Goal: Task Accomplishment & Management: Manage account settings

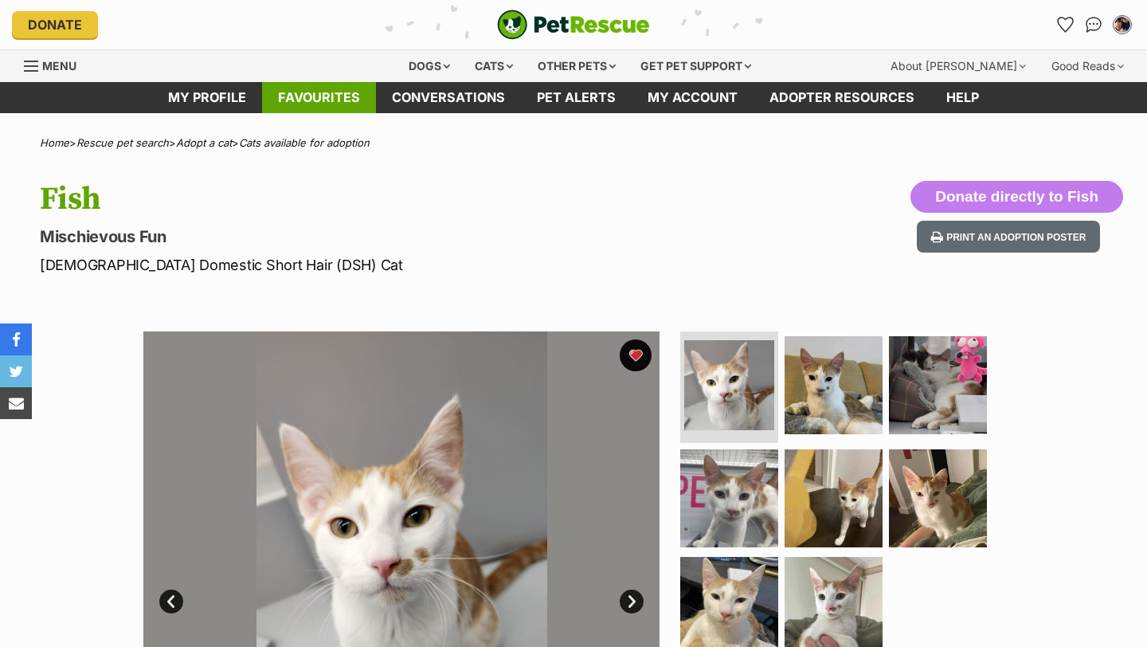
click at [311, 100] on link "Favourites" at bounding box center [319, 97] width 114 height 31
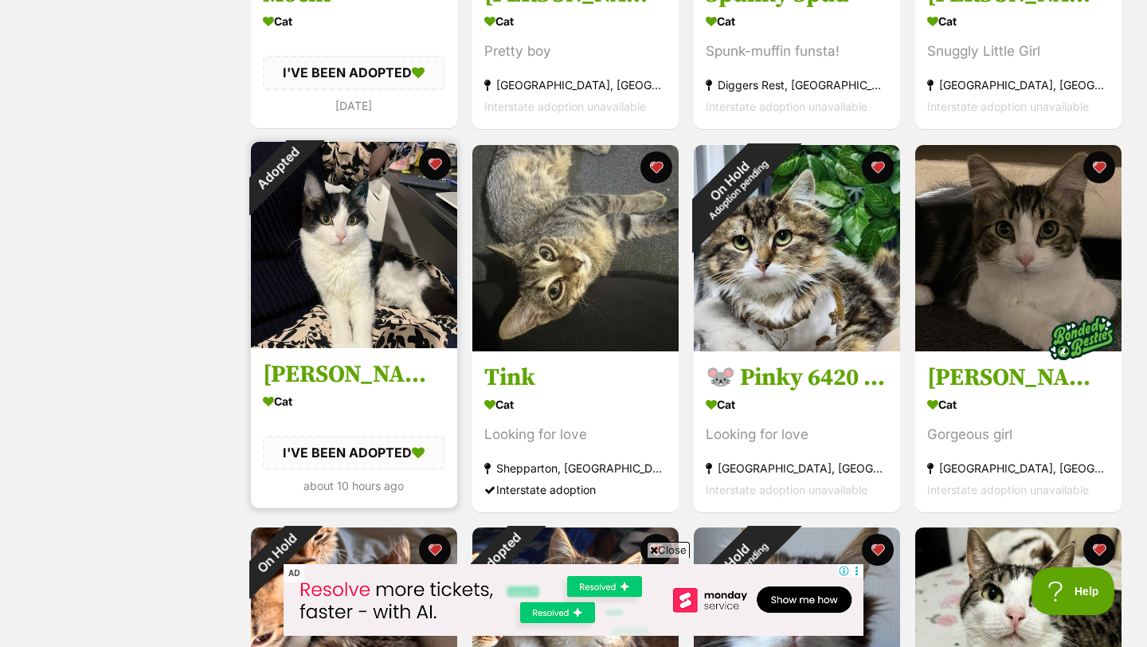
scroll to position [565, 0]
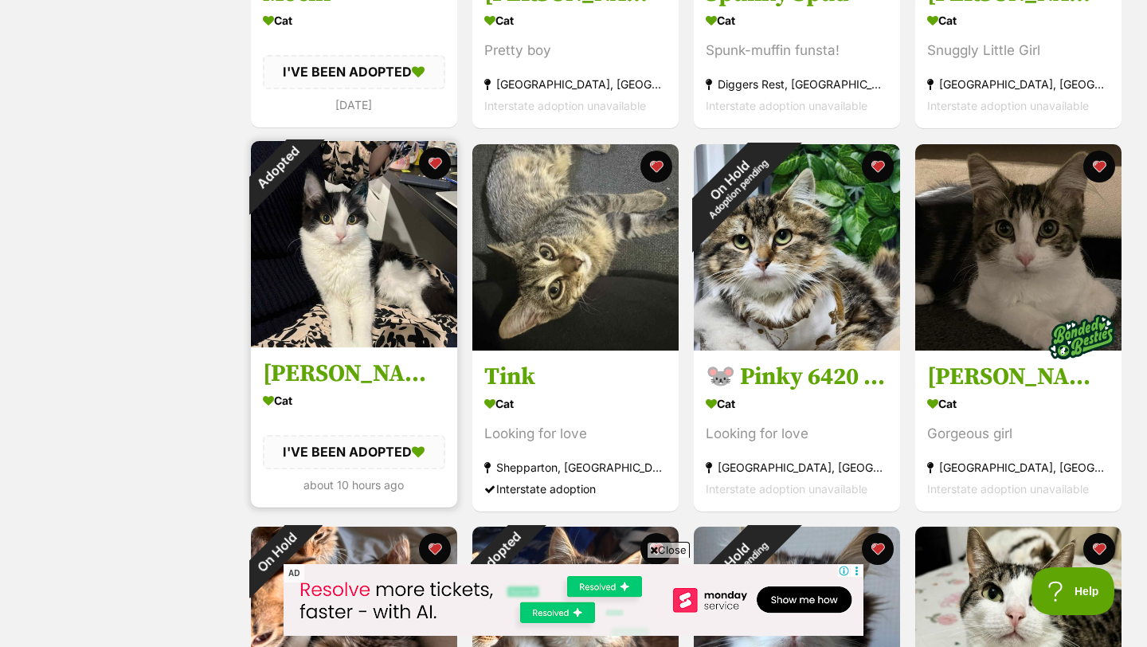
click at [329, 292] on img at bounding box center [354, 244] width 206 height 206
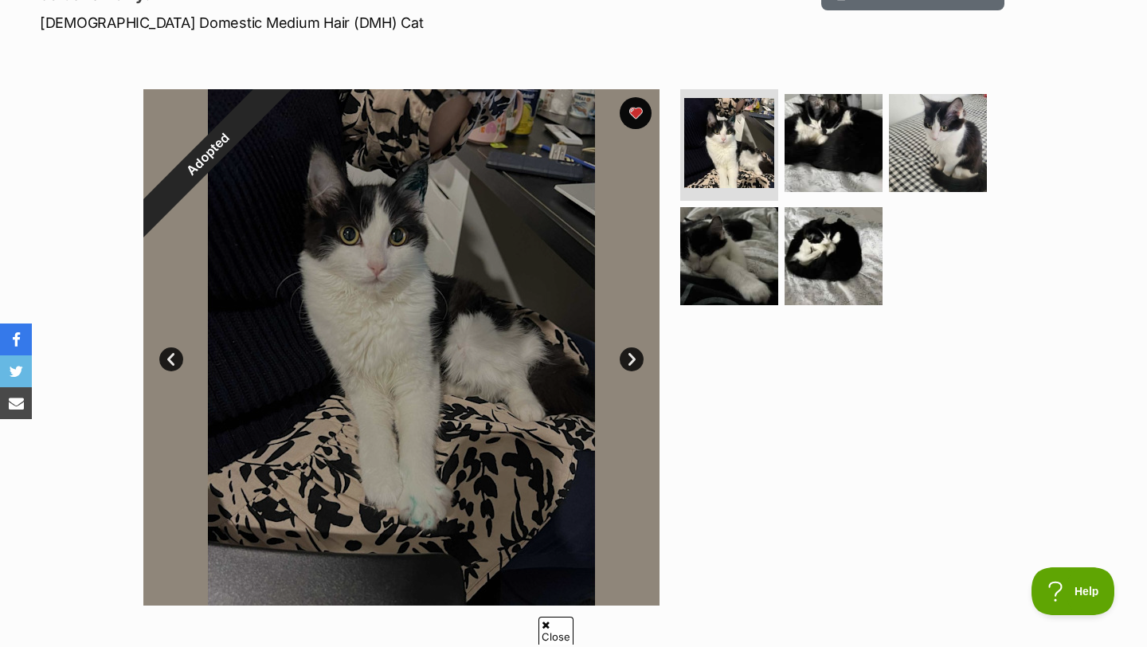
scroll to position [222, 0]
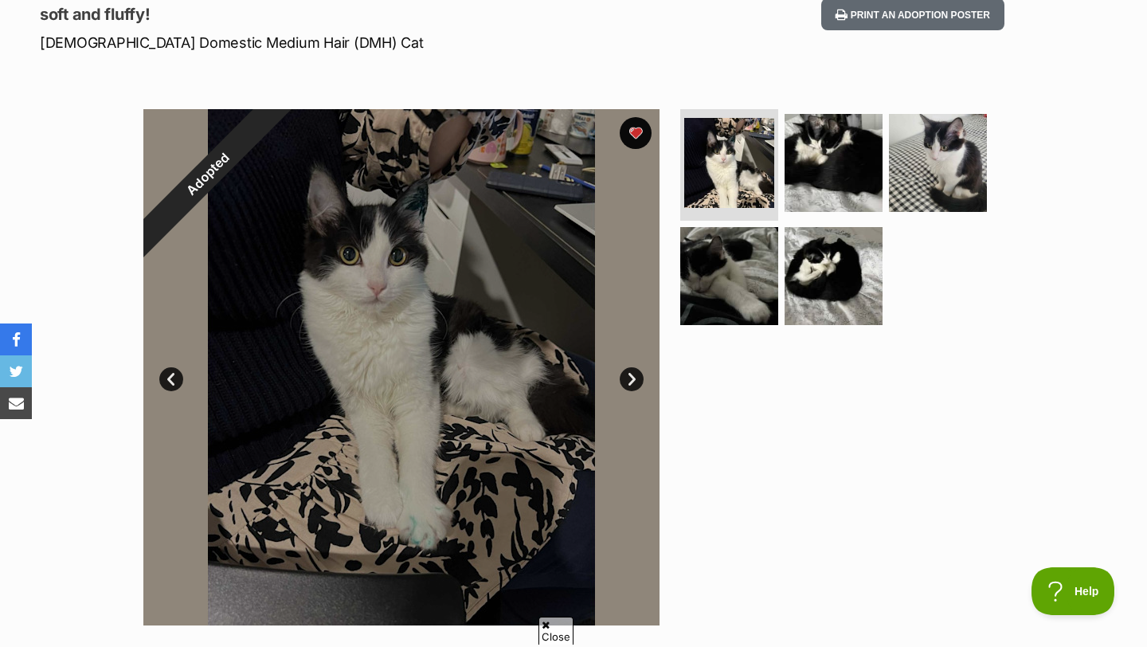
click at [623, 370] on link "Next" at bounding box center [632, 379] width 24 height 24
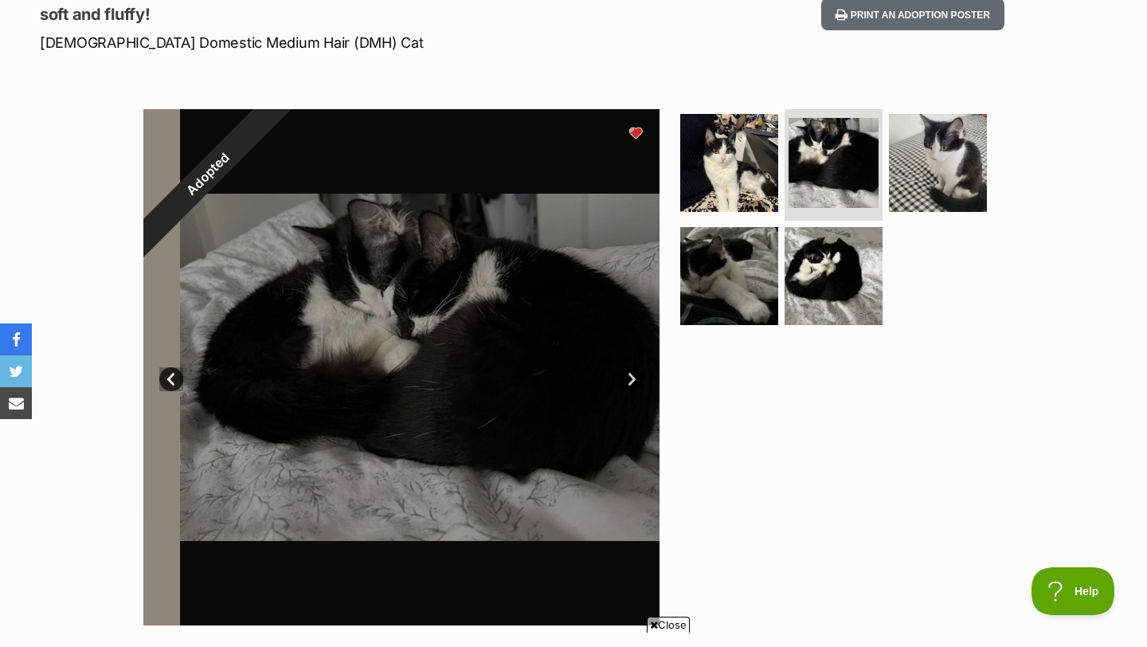
click at [623, 370] on link "Next" at bounding box center [632, 379] width 24 height 24
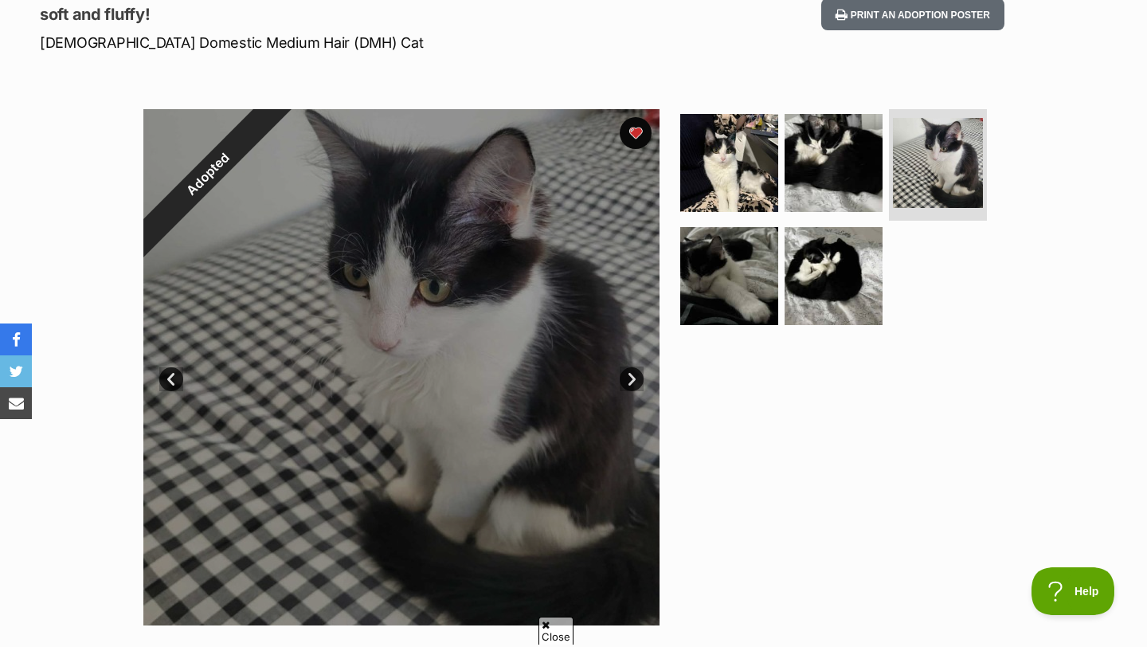
click at [623, 370] on link "Next" at bounding box center [632, 379] width 24 height 24
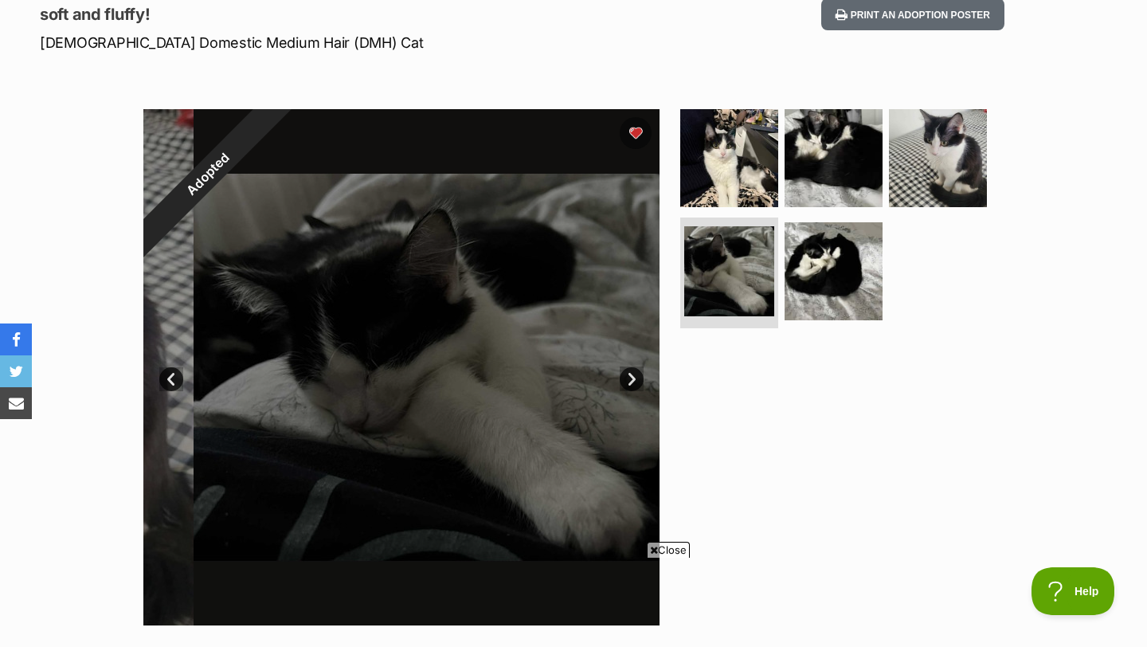
scroll to position [0, 0]
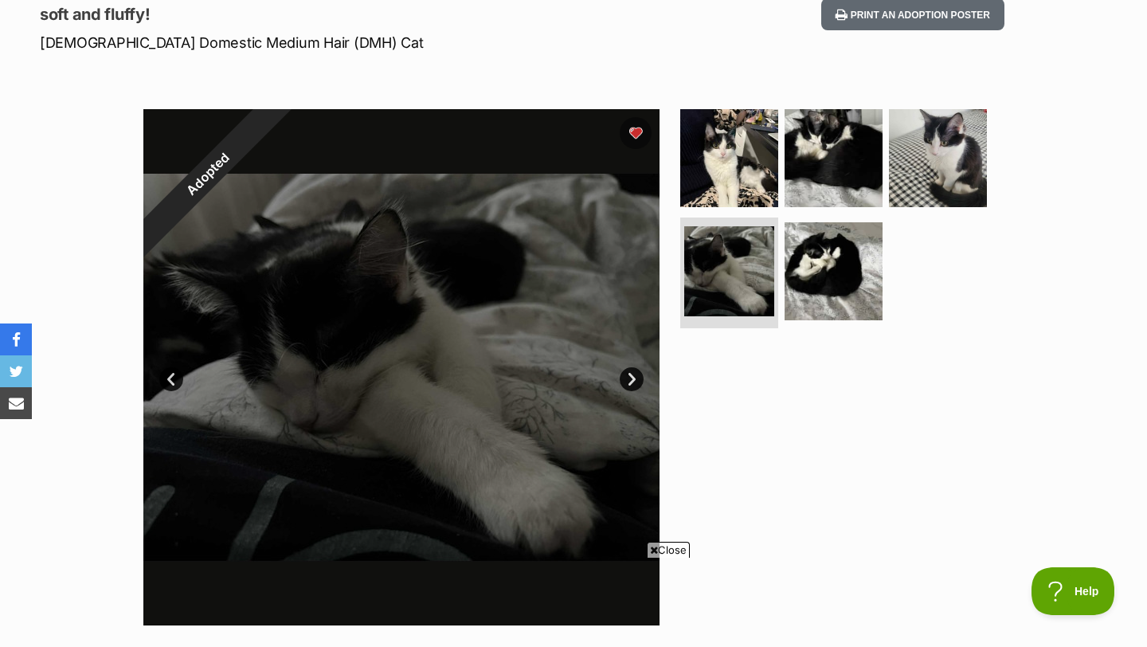
click at [623, 370] on link "Next" at bounding box center [632, 379] width 24 height 24
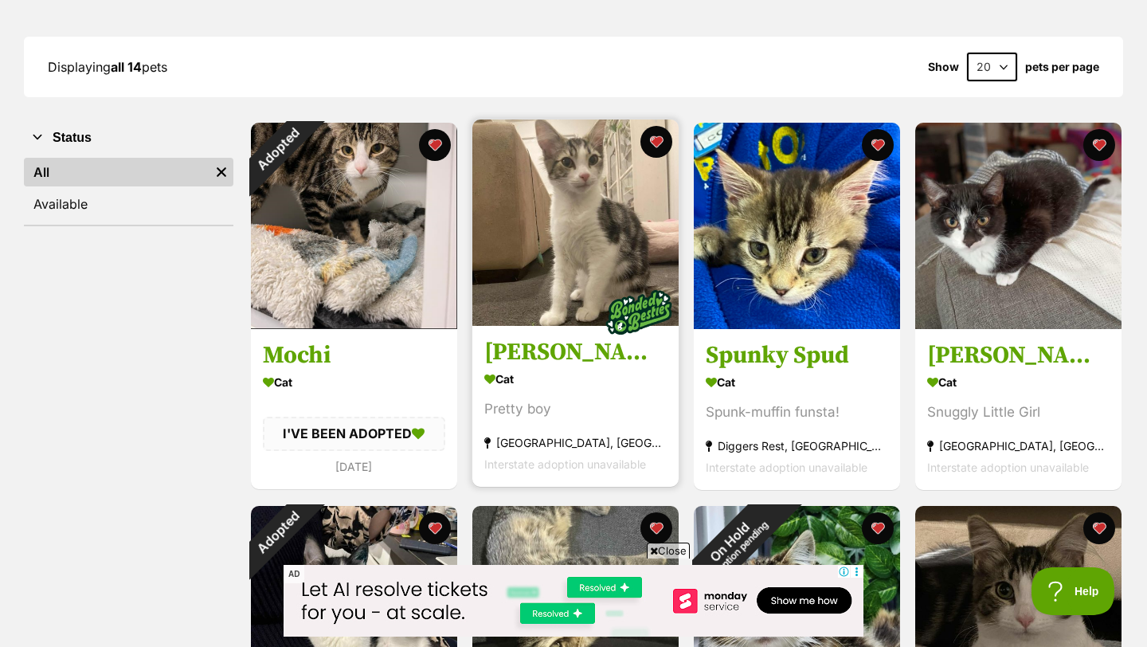
scroll to position [209, 0]
